Goal: Ask a question

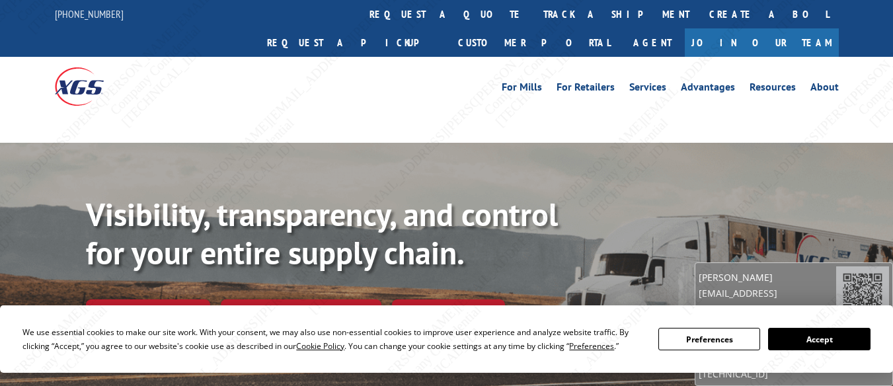
click at [163, 299] on link "Track shipment" at bounding box center [148, 313] width 124 height 28
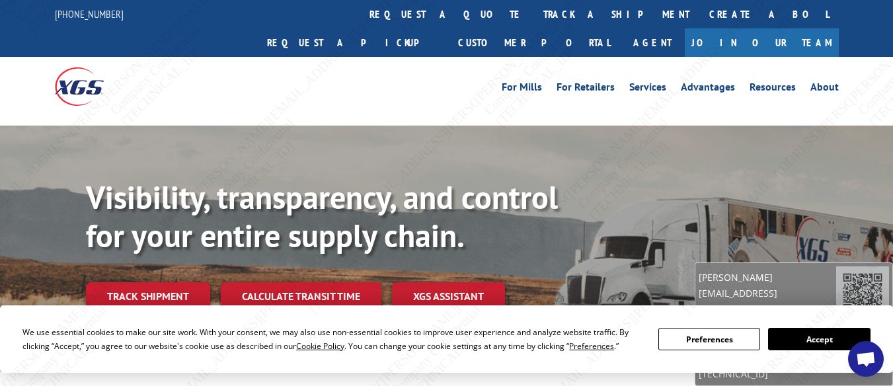
click at [861, 359] on span "Open chat" at bounding box center [865, 359] width 21 height 17
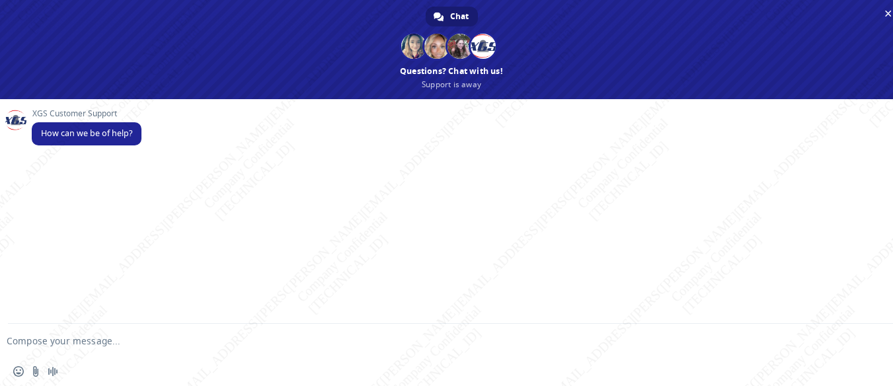
click at [289, 333] on form at bounding box center [436, 342] width 847 height 36
click at [267, 340] on textarea "Compose your message..." at bounding box center [430, 341] width 847 height 12
paste textarea "PU00070724"
click at [155, 341] on textarea "Hello can I please have the PRO fpr PU00070724" at bounding box center [430, 341] width 847 height 12
click at [239, 344] on textarea "Hello can I please have the PRO for PU00070724" at bounding box center [430, 341] width 847 height 12
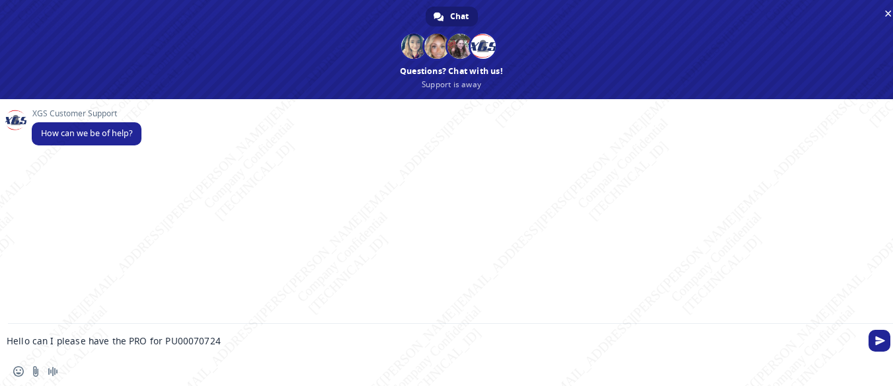
click at [162, 341] on textarea "Hello can I please have the PRO for PU00070724" at bounding box center [430, 341] width 847 height 12
paste textarea "BG1028548825"
type textarea "Hello can I please have the PRO for BG1028548825 PU00070724"
click at [876, 344] on span "Send" at bounding box center [880, 341] width 10 height 10
